Goal: Task Accomplishment & Management: Complete application form

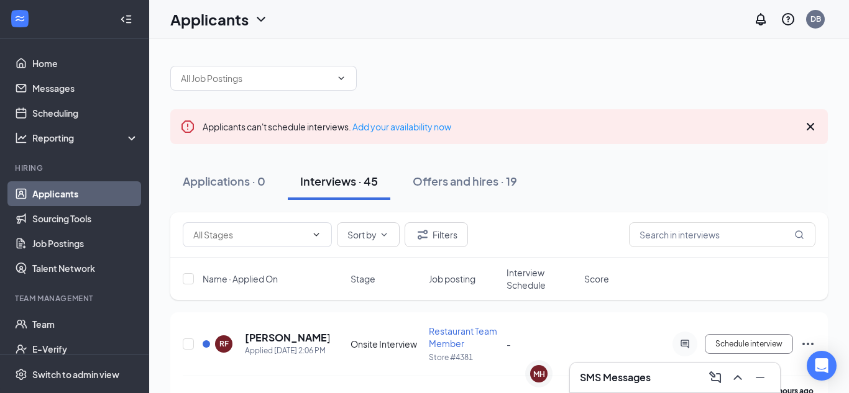
click at [520, 70] on div at bounding box center [499, 71] width 658 height 37
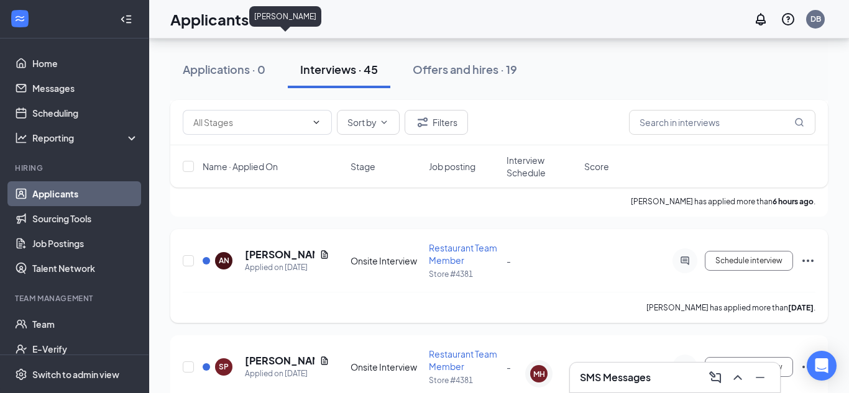
scroll to position [299, 0]
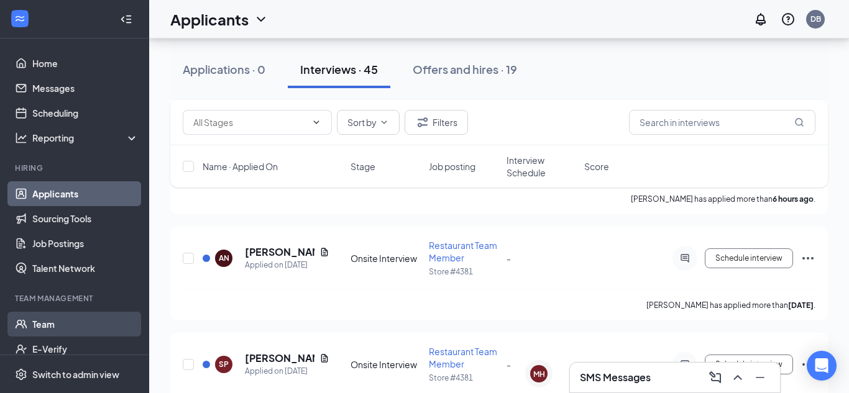
click at [52, 322] on link "Team" at bounding box center [85, 324] width 106 height 25
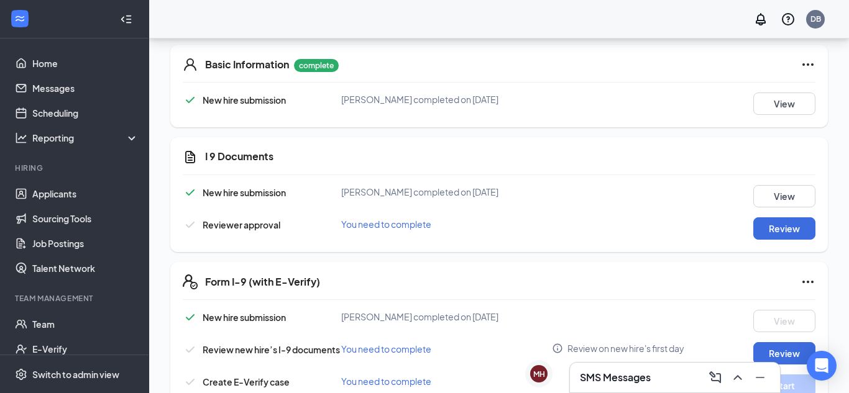
scroll to position [338, 0]
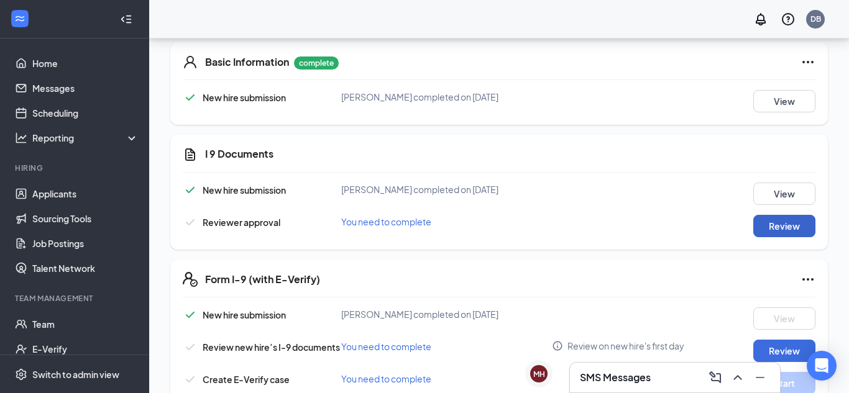
click at [792, 224] on button "Review" at bounding box center [784, 226] width 62 height 22
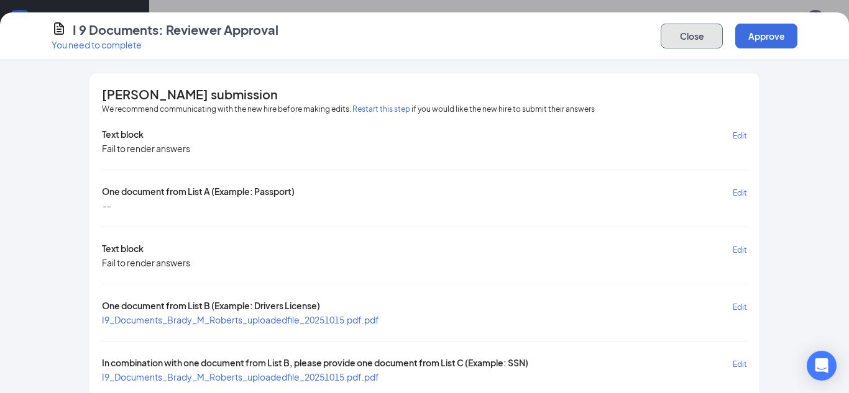
click at [683, 34] on button "Close" at bounding box center [692, 36] width 62 height 25
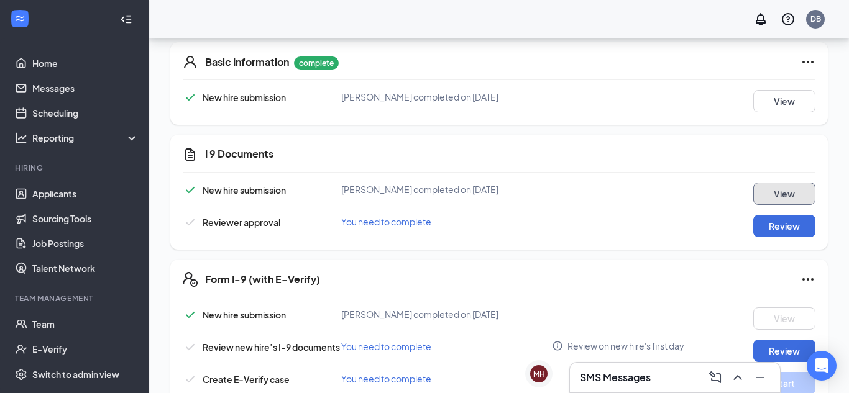
click at [778, 188] on button "View" at bounding box center [784, 194] width 62 height 22
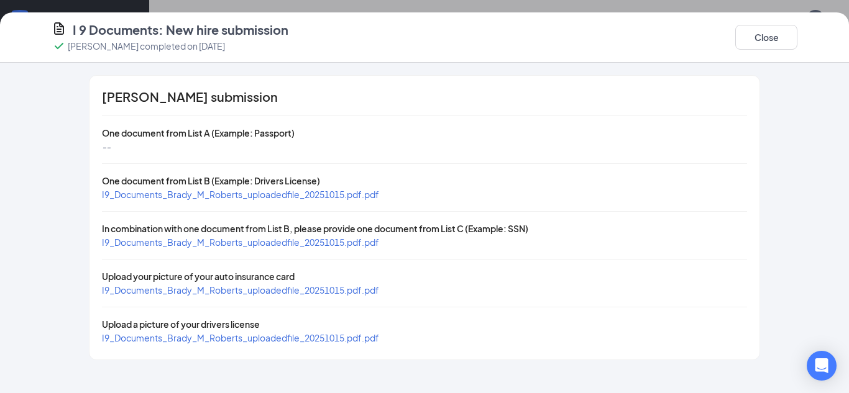
click at [228, 194] on span "I9_Documents_Brady_M_Roberts_uploadedfile_20251015.pdf.pdf" at bounding box center [240, 194] width 277 height 11
click at [311, 241] on span "I9_Documents_Brady_M_Roberts_uploadedfile_20251015.pdf.pdf" at bounding box center [240, 242] width 277 height 11
click at [783, 35] on button "Close" at bounding box center [766, 37] width 62 height 25
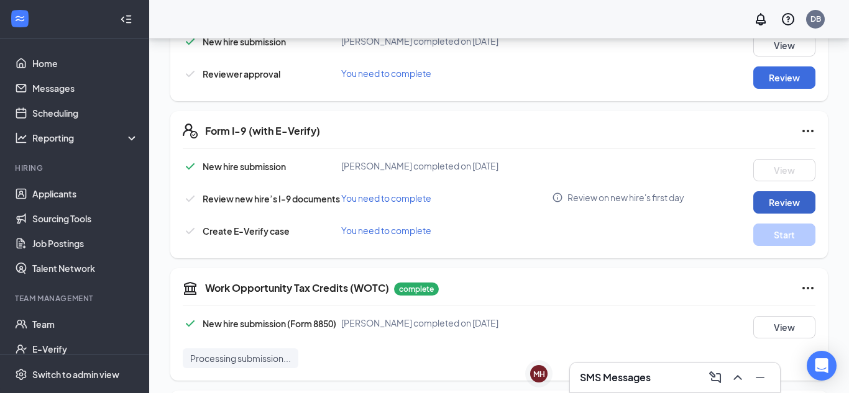
click at [780, 199] on button "Review" at bounding box center [784, 202] width 62 height 22
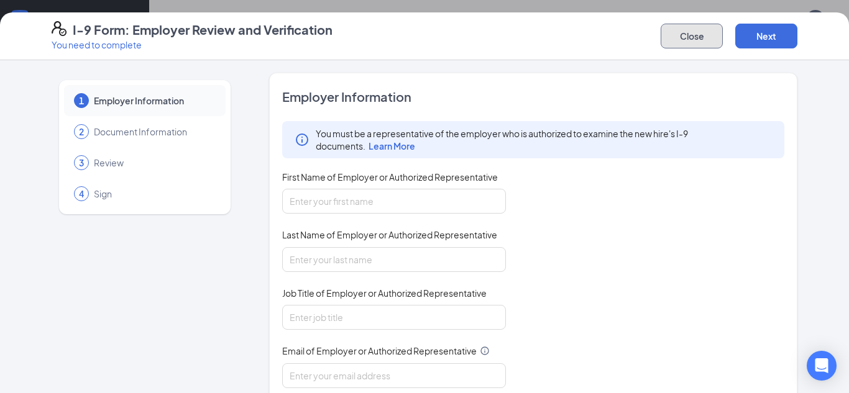
click at [682, 40] on button "Close" at bounding box center [692, 36] width 62 height 25
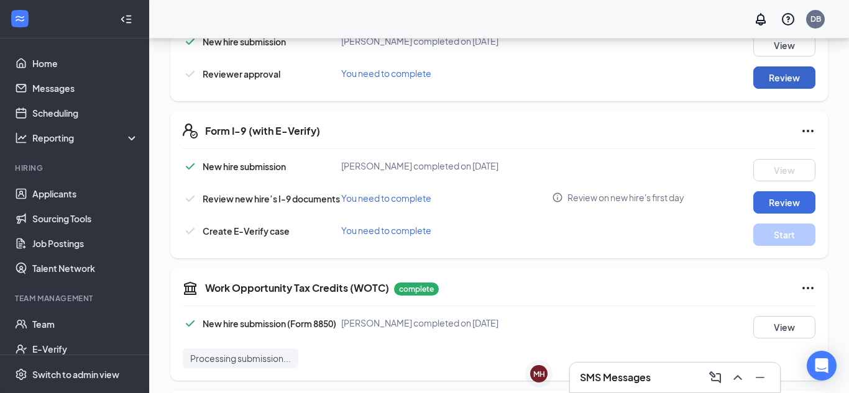
click at [757, 67] on button "Review" at bounding box center [784, 78] width 62 height 22
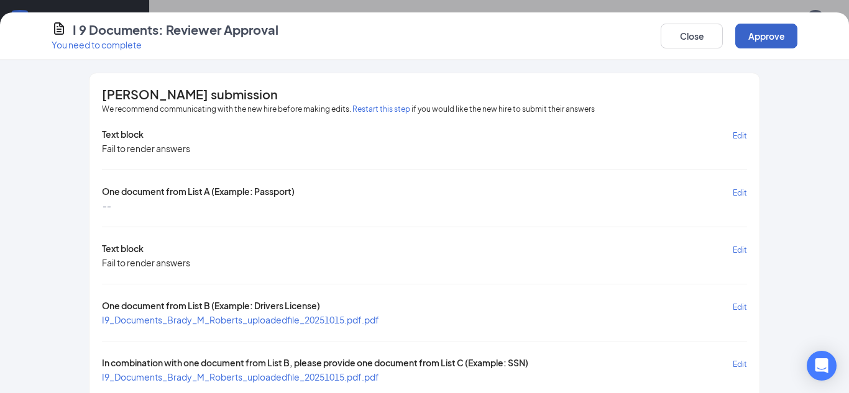
click at [765, 40] on button "Approve" at bounding box center [766, 36] width 62 height 25
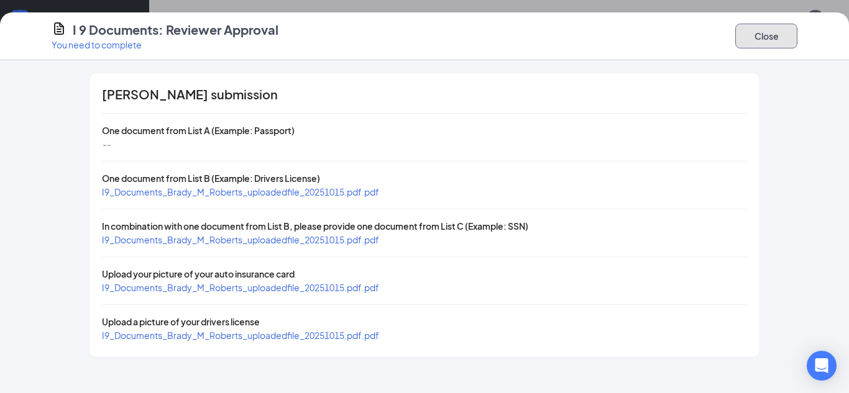
click at [773, 44] on button "Close" at bounding box center [766, 36] width 62 height 25
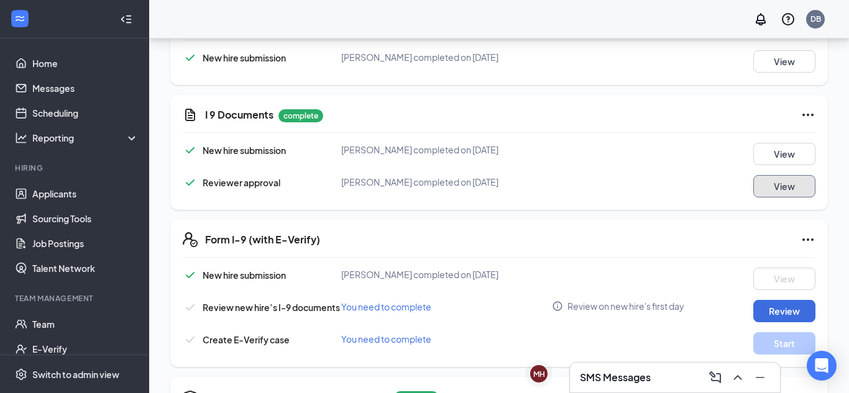
scroll to position [389, 0]
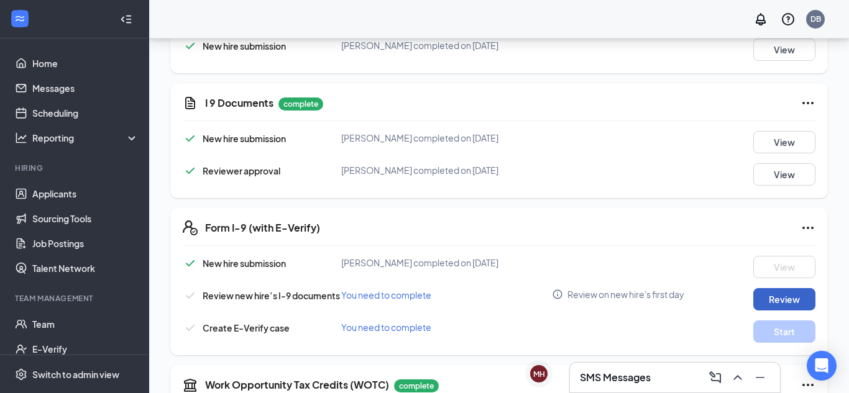
click at [786, 295] on button "Review" at bounding box center [784, 299] width 62 height 22
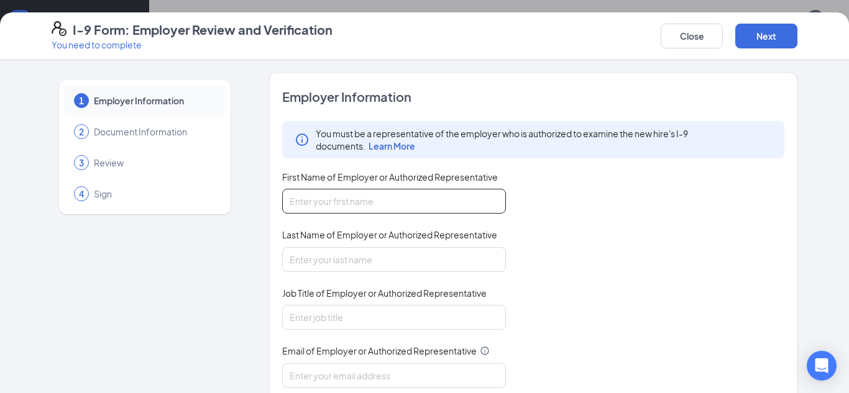
drag, startPoint x: 384, startPoint y: 203, endPoint x: 398, endPoint y: 195, distance: 16.4
click at [385, 202] on input "First Name of Employer or Authorized Representative" at bounding box center [394, 201] width 224 height 25
type input "[PERSON_NAME]"
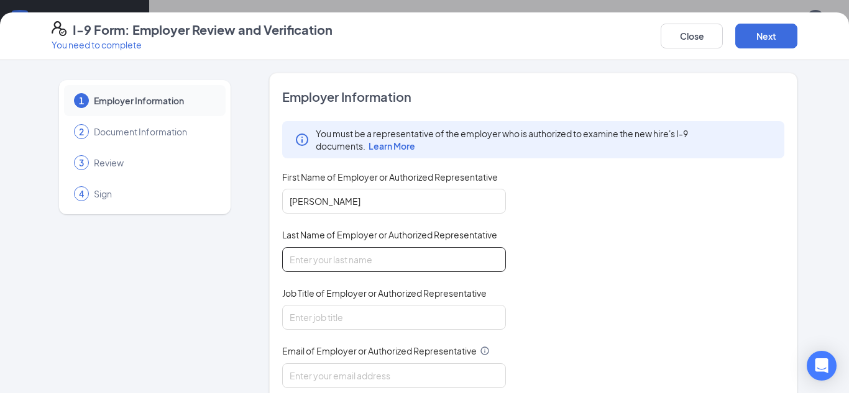
click at [374, 254] on input "Last Name of Employer or Authorized Representative" at bounding box center [394, 259] width 224 height 25
type input "[PERSON_NAME]"
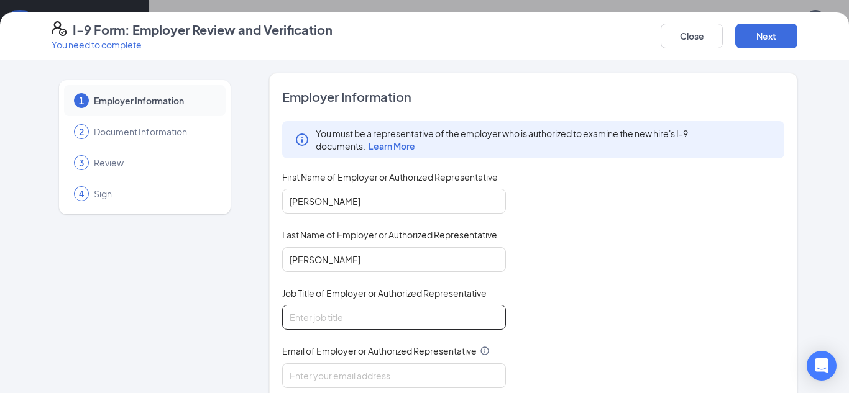
click at [369, 308] on input "Job Title of Employer or Authorized Representative" at bounding box center [394, 317] width 224 height 25
type input "GM"
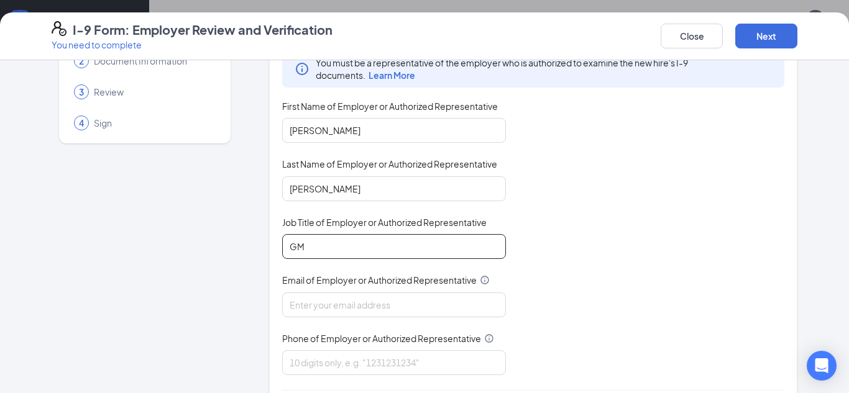
scroll to position [181, 0]
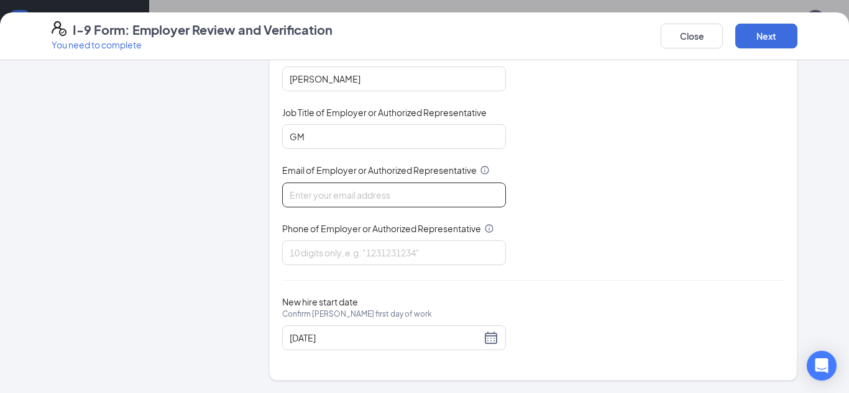
click at [344, 200] on input "Email of Employer or Authorized Representative" at bounding box center [394, 195] width 224 height 25
type input "[EMAIL_ADDRESS][DOMAIN_NAME]"
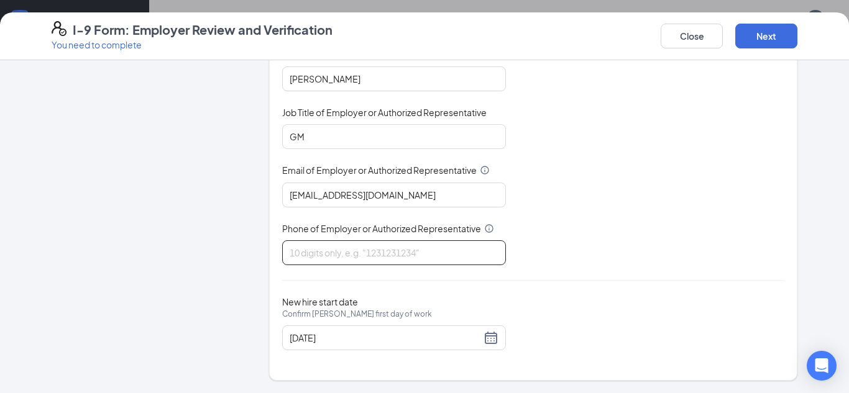
click at [356, 250] on input "Phone of Employer or Authorized Representative" at bounding box center [394, 253] width 224 height 25
type input "7653272362"
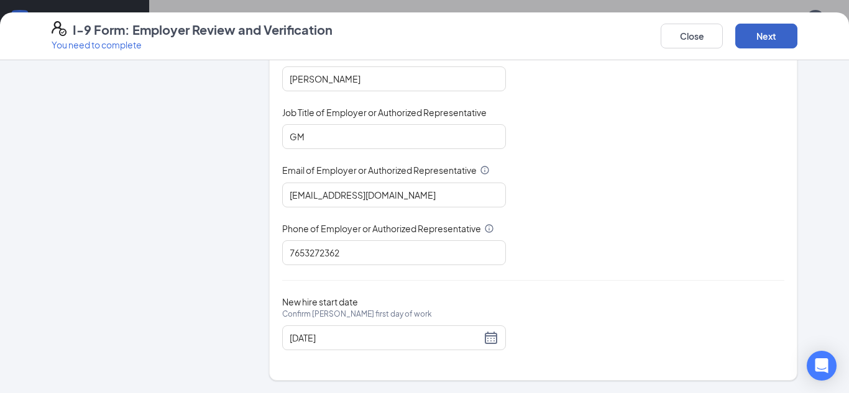
click at [765, 38] on button "Next" at bounding box center [766, 36] width 62 height 25
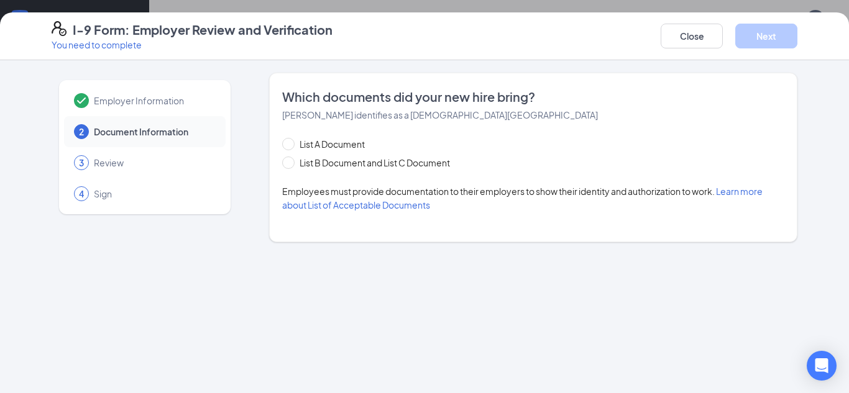
scroll to position [0, 0]
click at [354, 162] on span "List B Document and List C Document" at bounding box center [375, 163] width 160 height 14
click at [291, 162] on input "List B Document and List C Document" at bounding box center [286, 161] width 9 height 9
radio input "true"
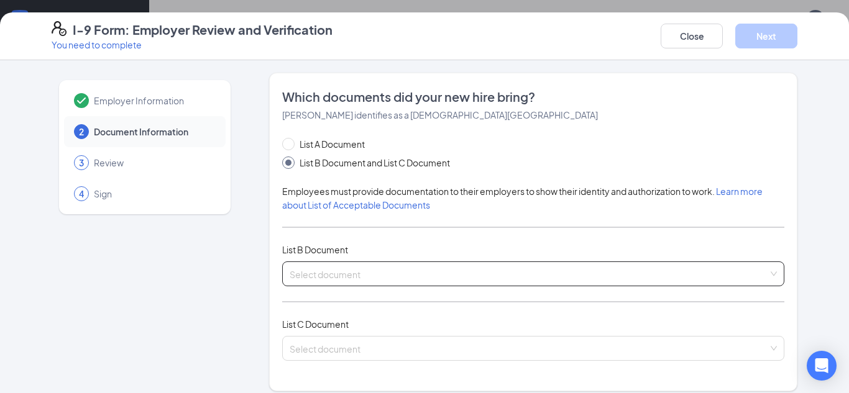
click at [365, 269] on input "search" at bounding box center [529, 271] width 479 height 19
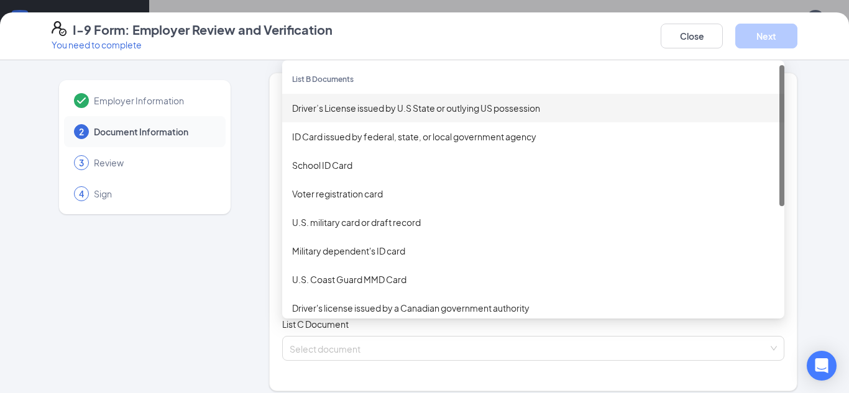
click at [377, 104] on div "Driver’s License issued by U.S State or outlying US possession" at bounding box center [533, 108] width 482 height 14
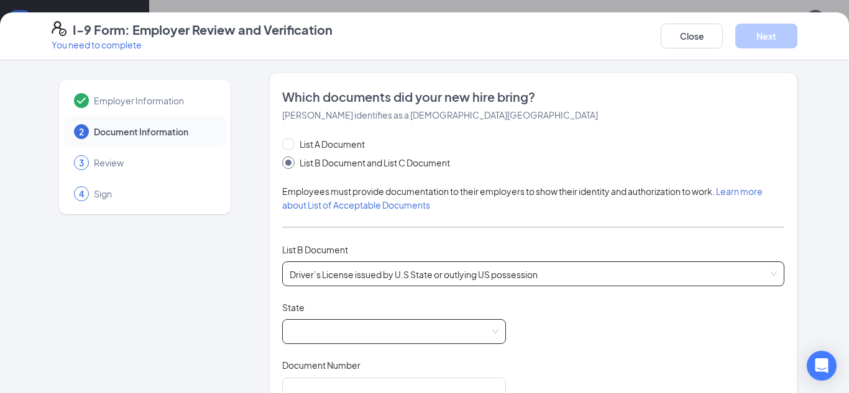
click at [407, 323] on span at bounding box center [394, 332] width 209 height 24
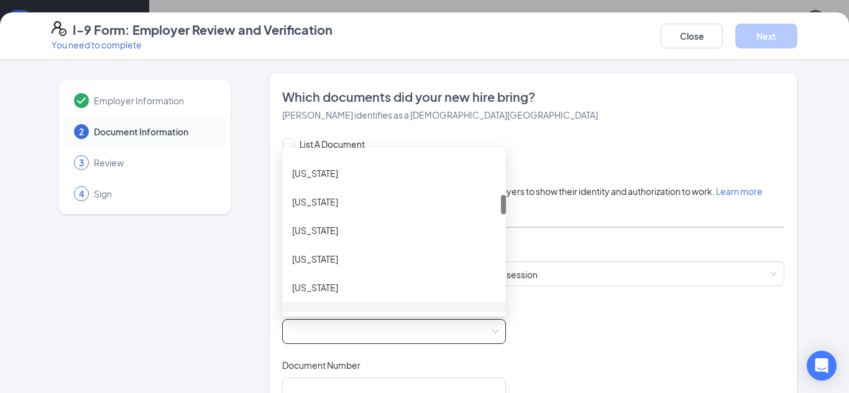
scroll to position [334, 0]
click at [368, 287] on div "[US_STATE]" at bounding box center [394, 290] width 204 height 14
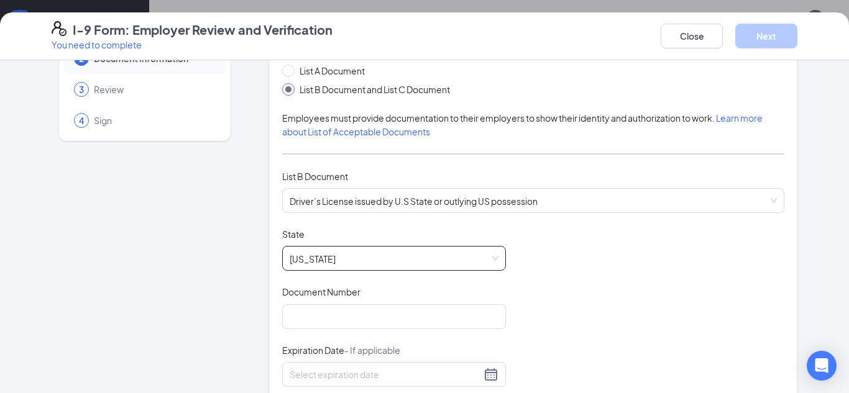
scroll to position [77, 0]
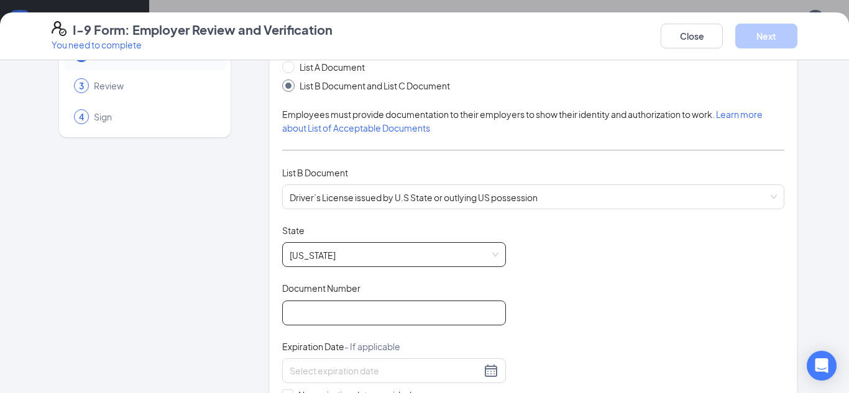
click at [392, 320] on input "Document Number" at bounding box center [394, 313] width 224 height 25
type input "[PHONE_NUMBER]"
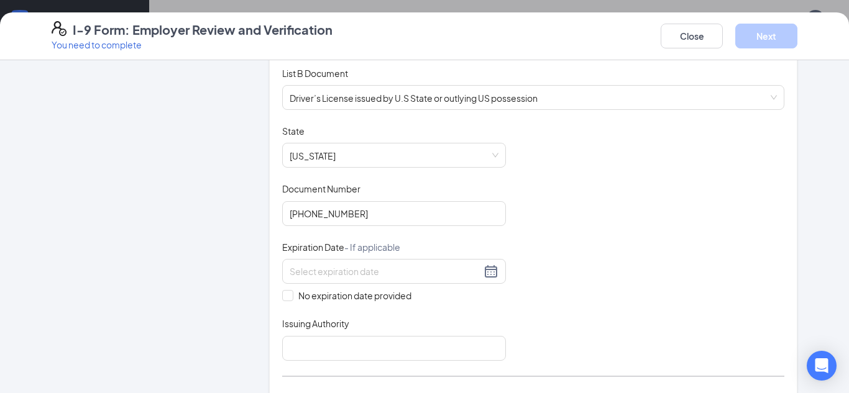
scroll to position [188, 0]
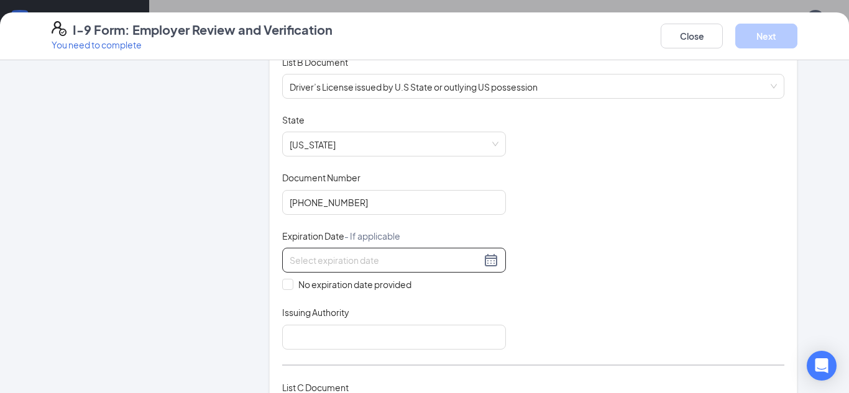
click at [425, 259] on input at bounding box center [385, 261] width 191 height 14
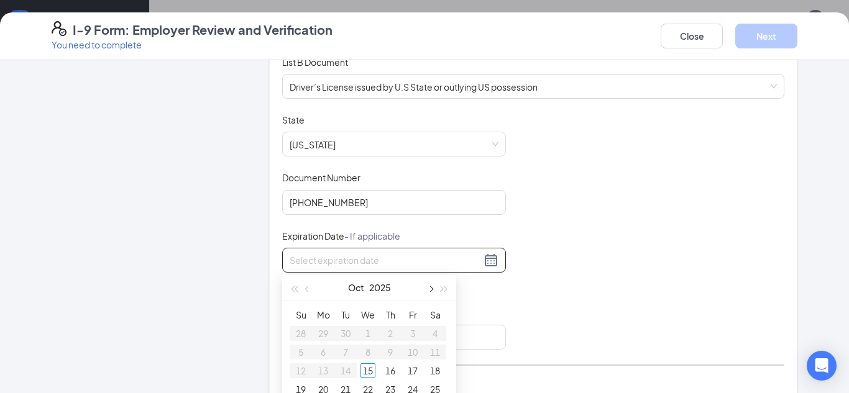
click at [429, 290] on span "button" at bounding box center [430, 290] width 6 height 6
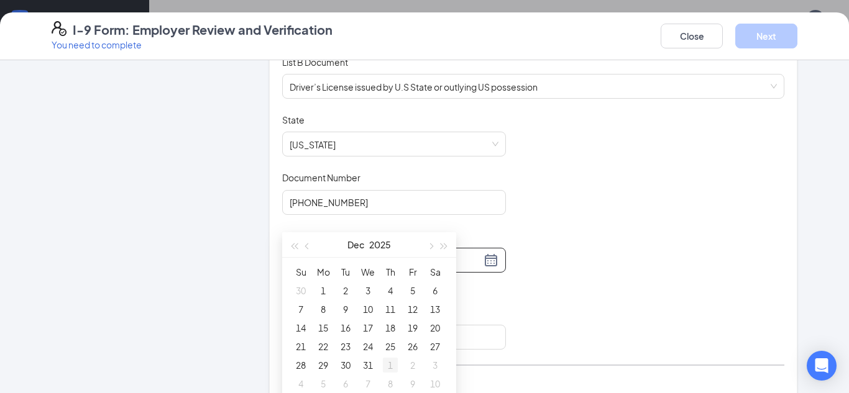
type input "[DATE]"
click at [367, 362] on div "31" at bounding box center [368, 363] width 15 height 15
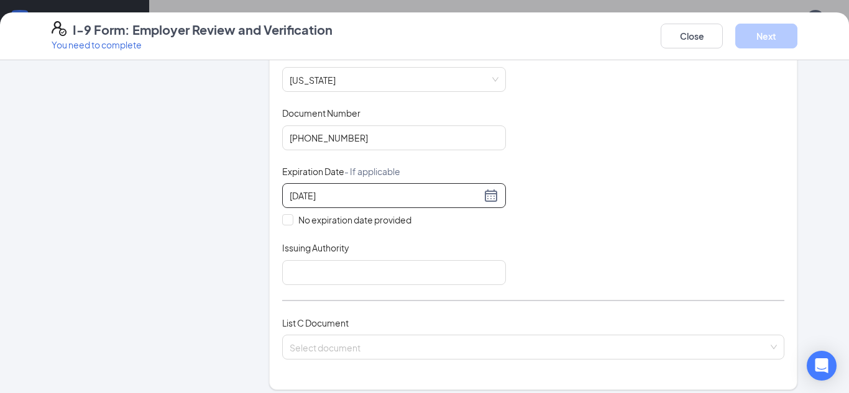
scroll to position [255, 0]
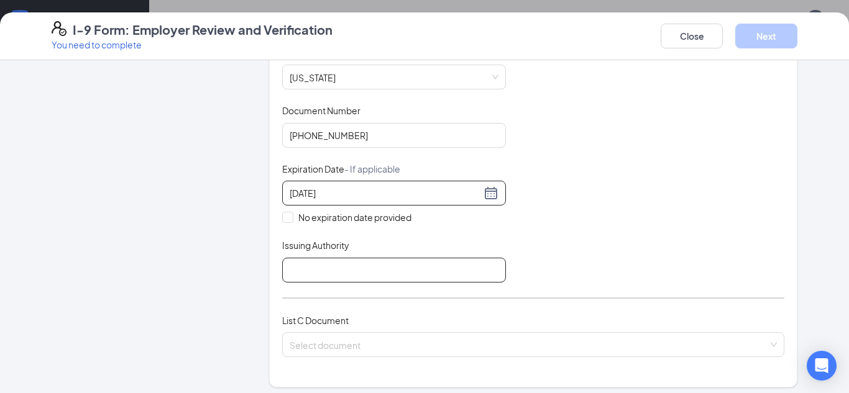
click at [379, 260] on input "Issuing Authority" at bounding box center [394, 270] width 224 height 25
type input "[US_STATE] bmv"
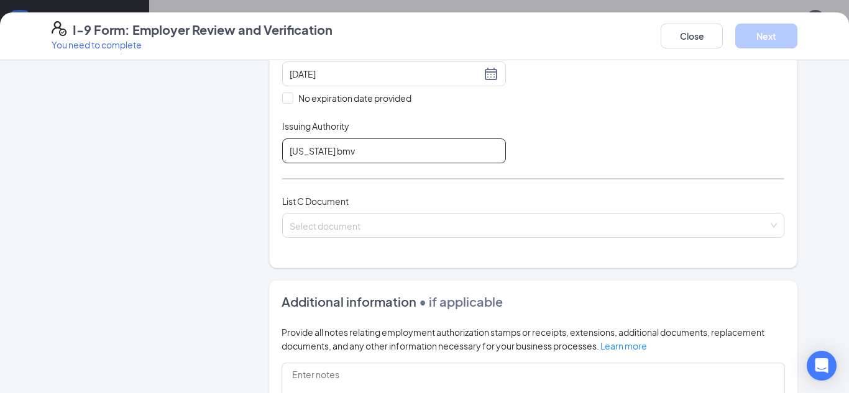
scroll to position [379, 0]
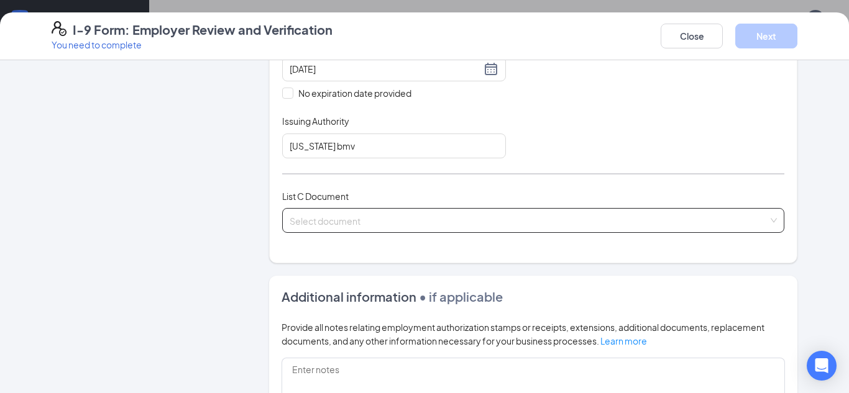
click at [383, 218] on input "search" at bounding box center [529, 218] width 479 height 19
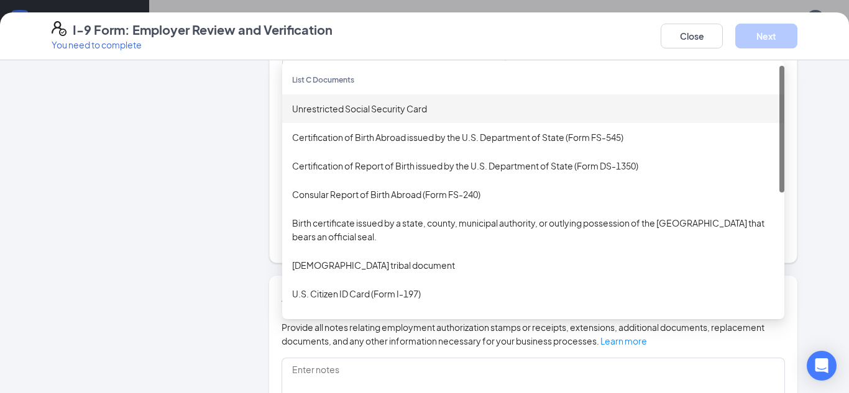
click at [374, 103] on div "Unrestricted Social Security Card" at bounding box center [533, 109] width 482 height 14
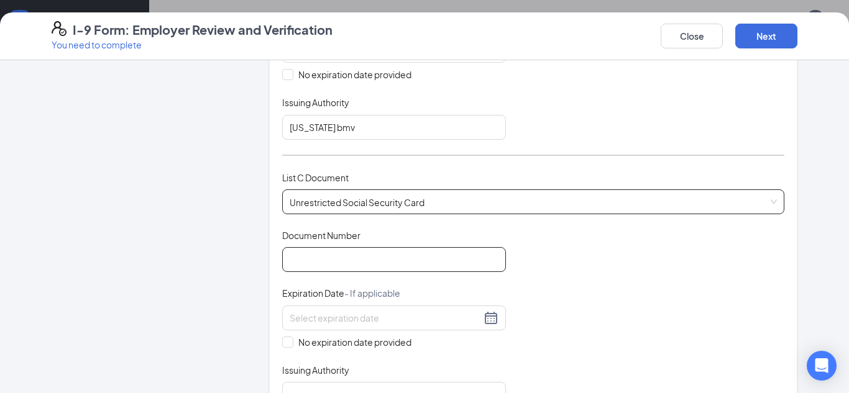
scroll to position [399, 0]
click at [321, 247] on input "Document Number" at bounding box center [394, 258] width 224 height 25
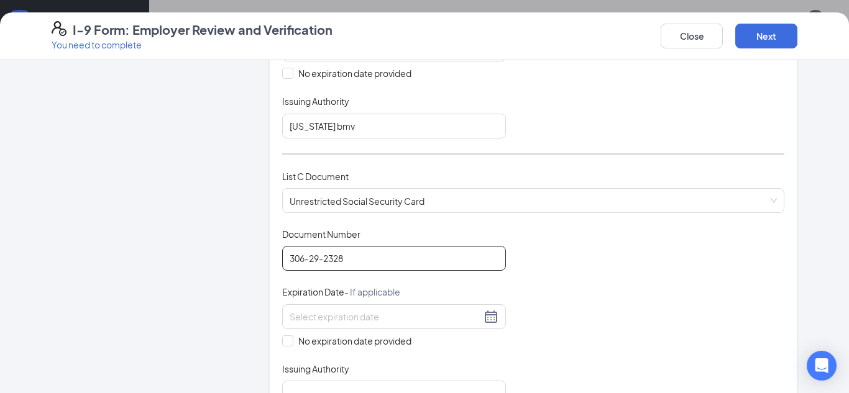
type input "306-29-2328"
drag, startPoint x: 133, startPoint y: 287, endPoint x: 193, endPoint y: 294, distance: 60.1
click at [133, 287] on div "Employer Information 2 Document Information 3 Review 4 Sign" at bounding box center [145, 211] width 186 height 1074
click at [288, 336] on input "No expiration date provided" at bounding box center [286, 340] width 9 height 9
checkbox input "true"
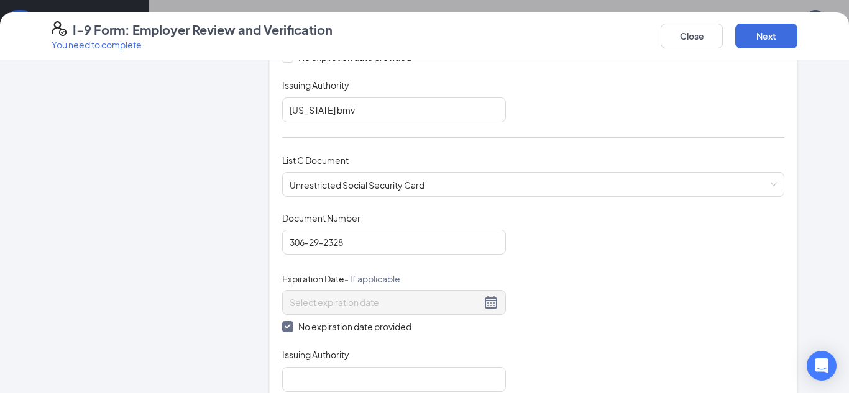
scroll to position [527, 0]
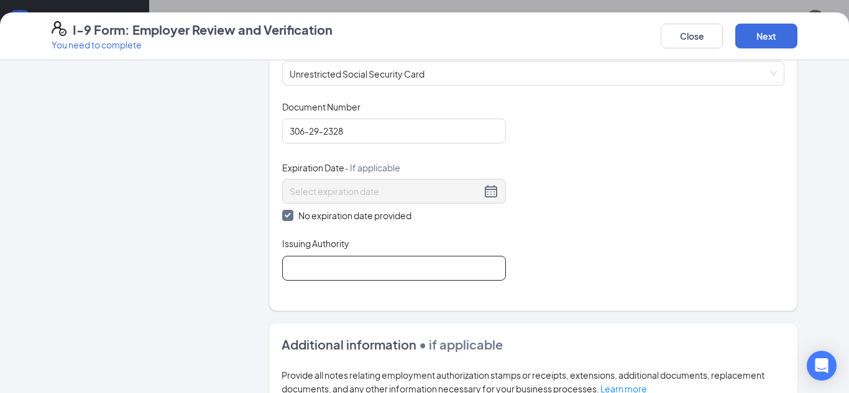
click at [389, 275] on input "Issuing Authority" at bounding box center [394, 268] width 224 height 25
type input "social security"
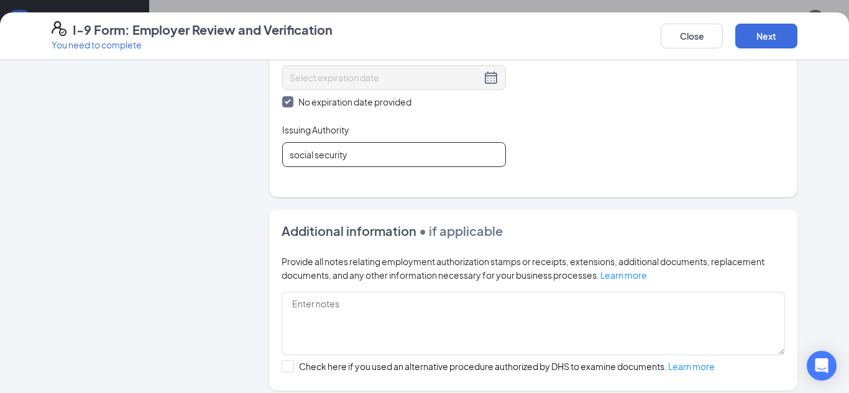
scroll to position [612, 0]
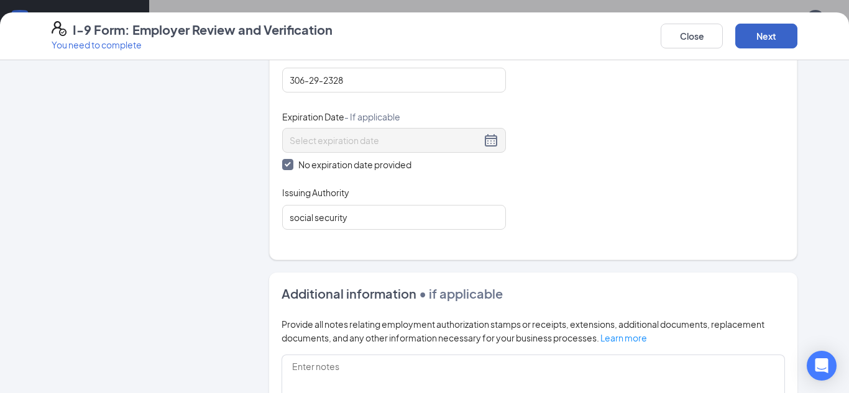
click at [752, 32] on button "Next" at bounding box center [766, 36] width 62 height 25
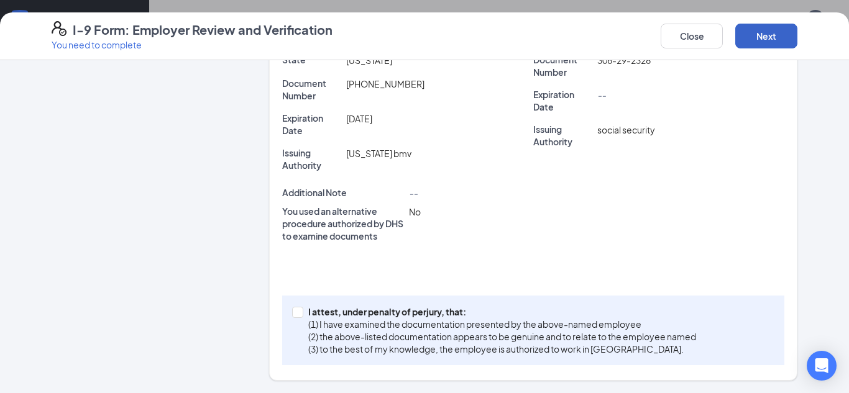
click at [758, 40] on button "Next" at bounding box center [766, 36] width 62 height 25
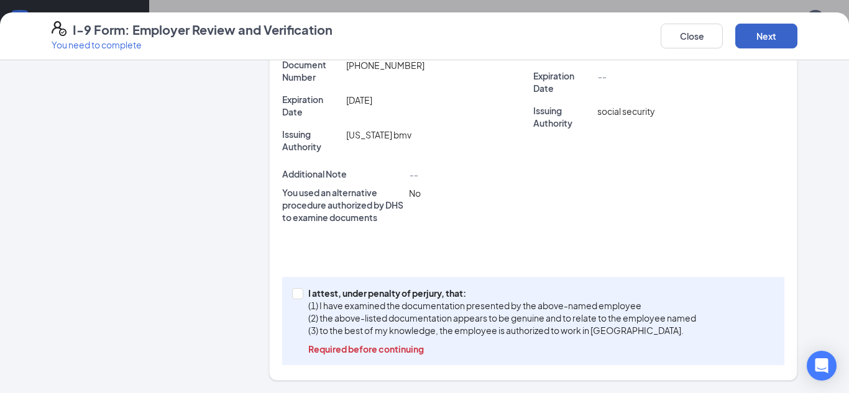
scroll to position [948, 0]
click at [296, 297] on span at bounding box center [297, 293] width 11 height 11
click at [296, 297] on input "I attest, under penalty of [PERSON_NAME], that: (1) I have examined the documen…" at bounding box center [296, 292] width 9 height 9
checkbox input "true"
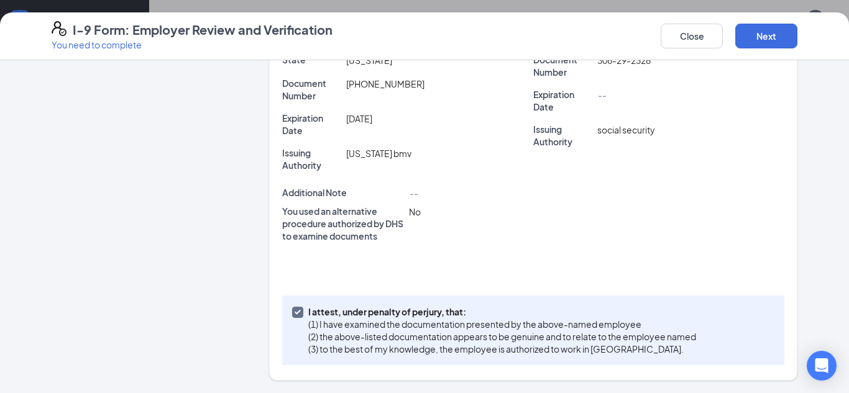
scroll to position [381, 0]
click at [745, 34] on button "Next" at bounding box center [766, 36] width 62 height 25
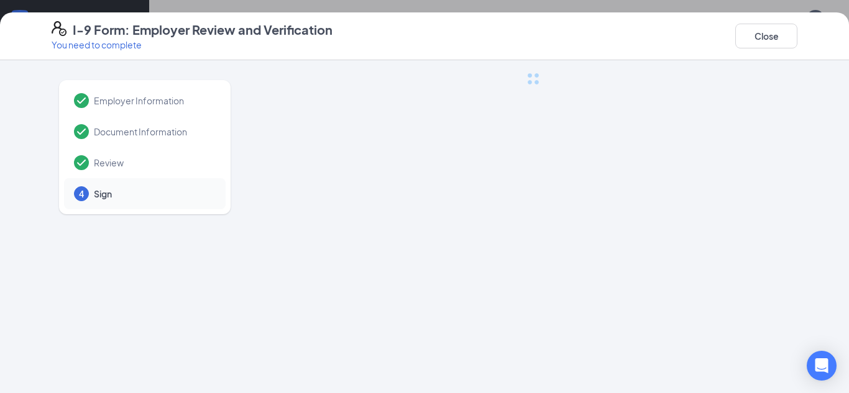
scroll to position [0, 0]
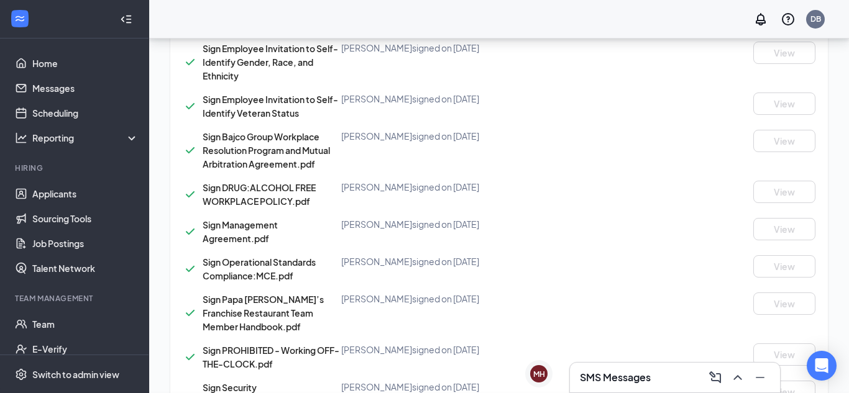
click at [415, 164] on div "I-9 Form: Employer Review and Verification You need to complete Close Employer …" at bounding box center [424, 196] width 849 height 393
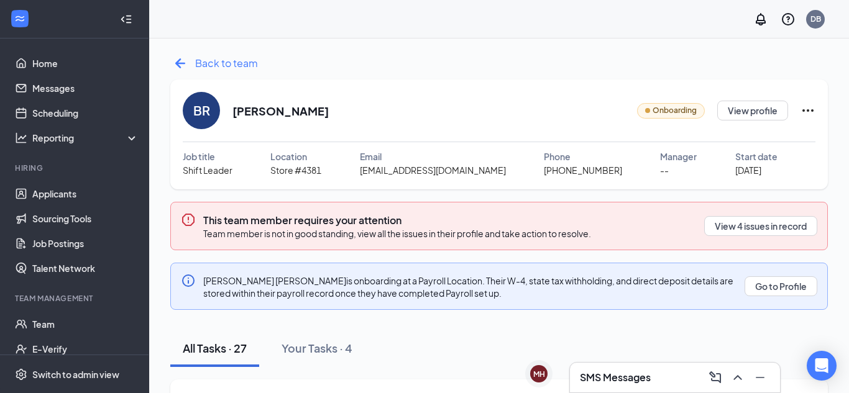
click at [193, 60] on div "Back to team" at bounding box center [214, 63] width 88 height 20
